Goal: Book appointment/travel/reservation

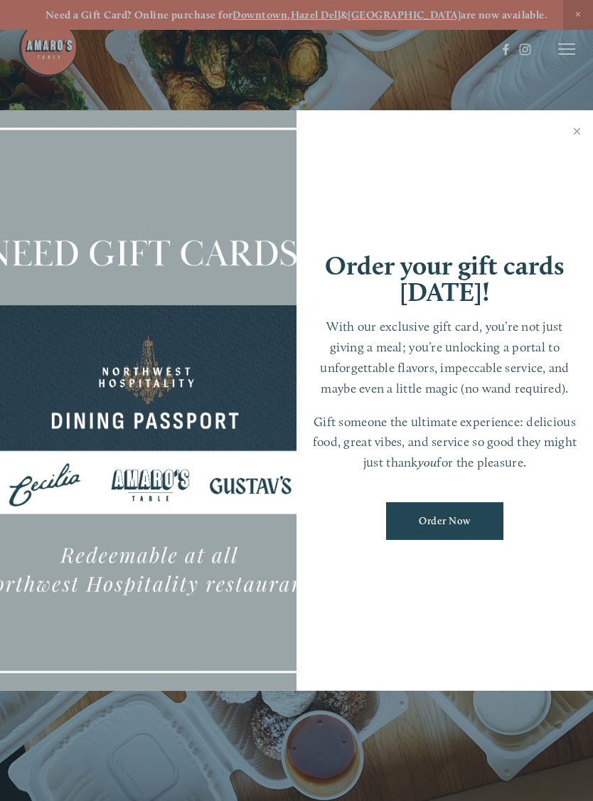
click at [569, 50] on div at bounding box center [296, 400] width 593 height 801
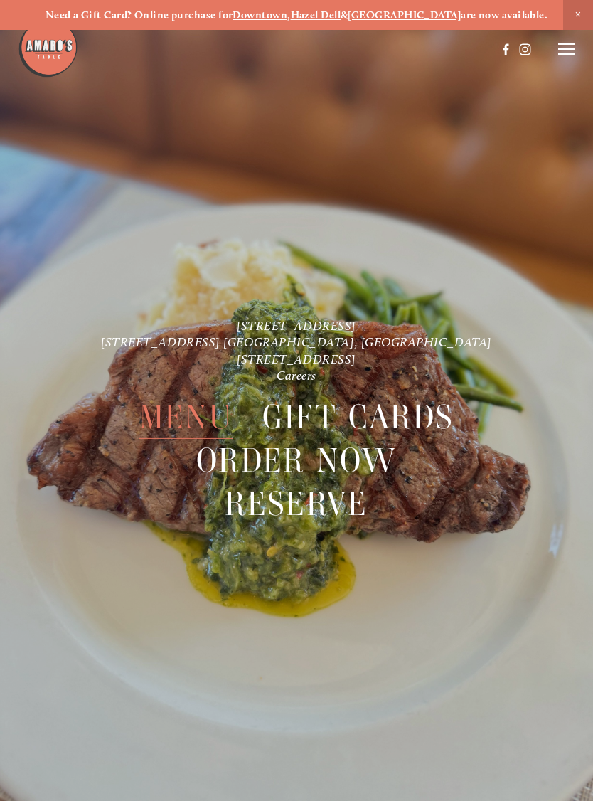
click at [185, 415] on span "Menu" at bounding box center [185, 417] width 93 height 43
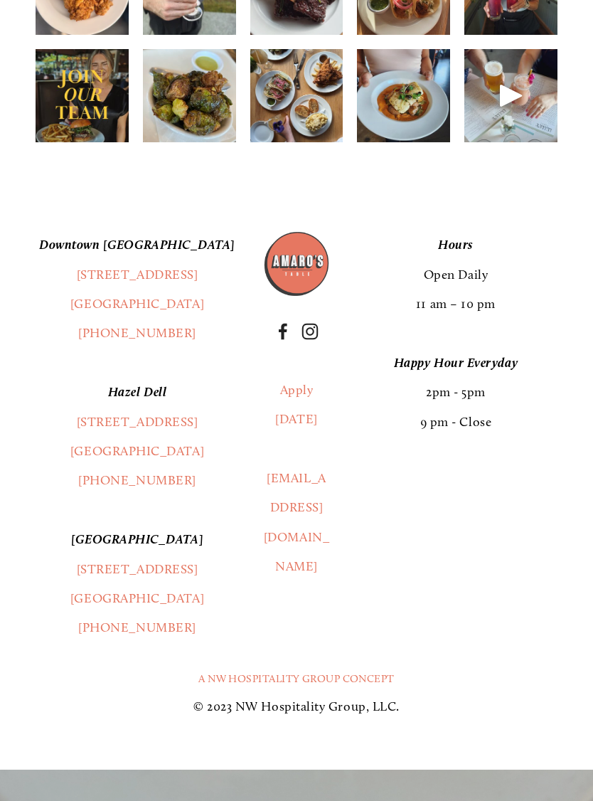
scroll to position [1975, 0]
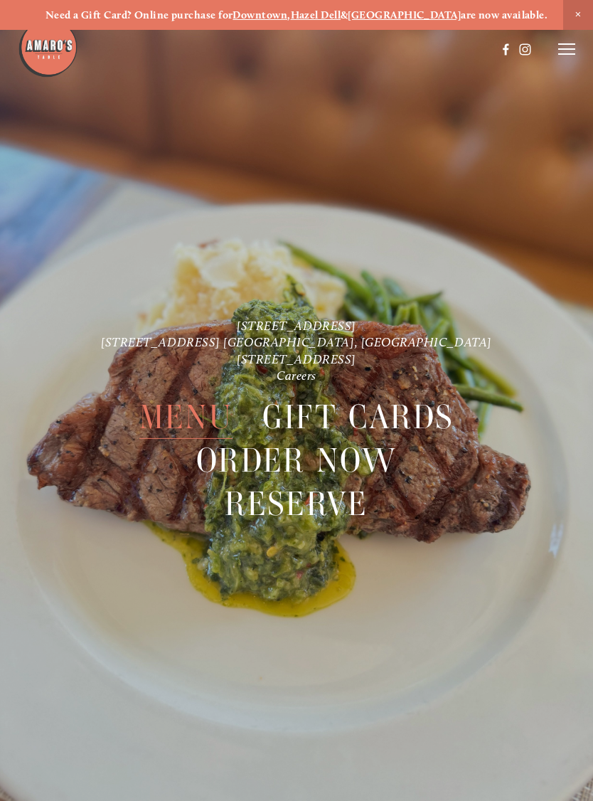
click at [556, 58] on header "Menu Order Now Visit Gallery 0" at bounding box center [297, 49] width 558 height 98
click at [584, 53] on div at bounding box center [296, 400] width 593 height 801
click at [569, 51] on icon at bounding box center [567, 49] width 17 height 13
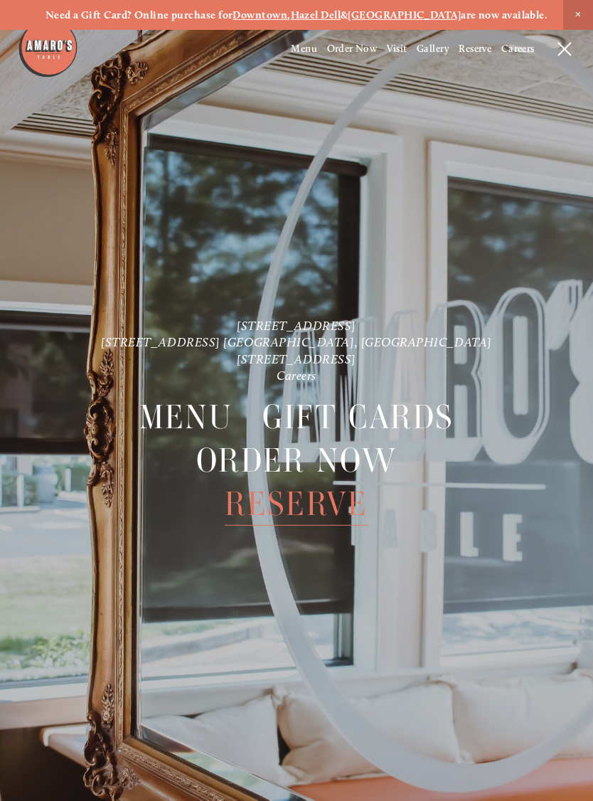
click at [309, 512] on span "Reserve" at bounding box center [296, 503] width 143 height 43
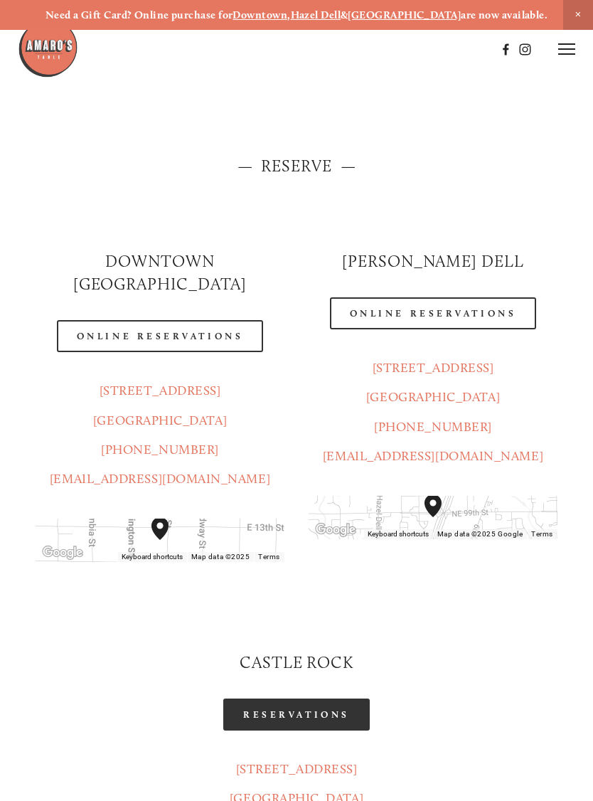
click at [307, 699] on link "Reservations" at bounding box center [296, 715] width 147 height 32
